Goal: Information Seeking & Learning: Learn about a topic

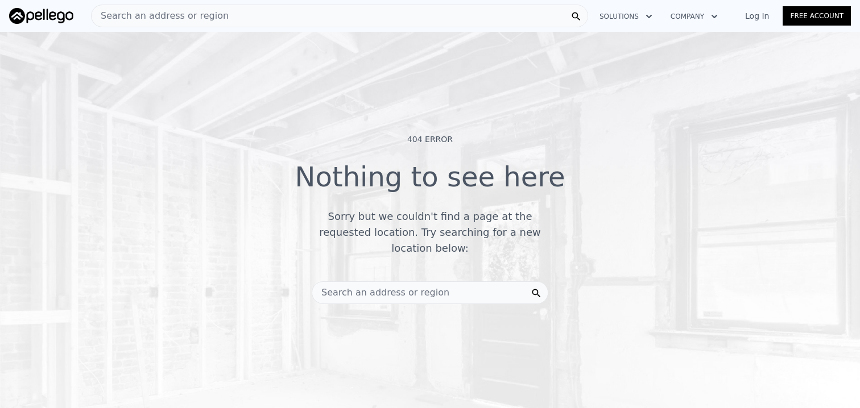
click at [230, 23] on div "Search an address or region" at bounding box center [339, 16] width 497 height 23
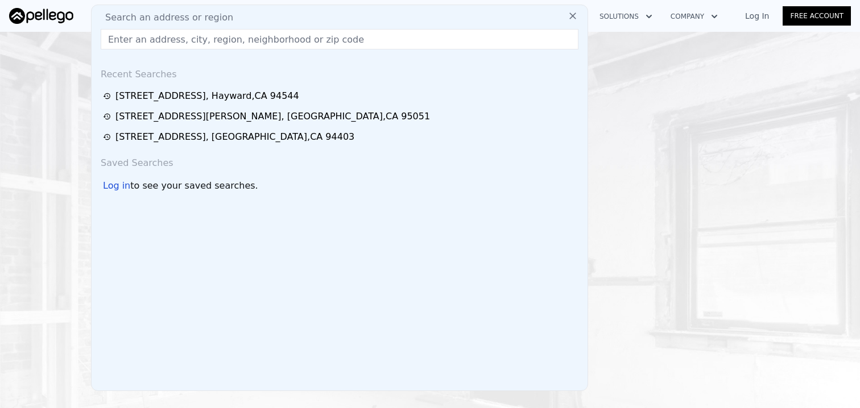
click at [216, 37] on input "text" at bounding box center [340, 39] width 478 height 20
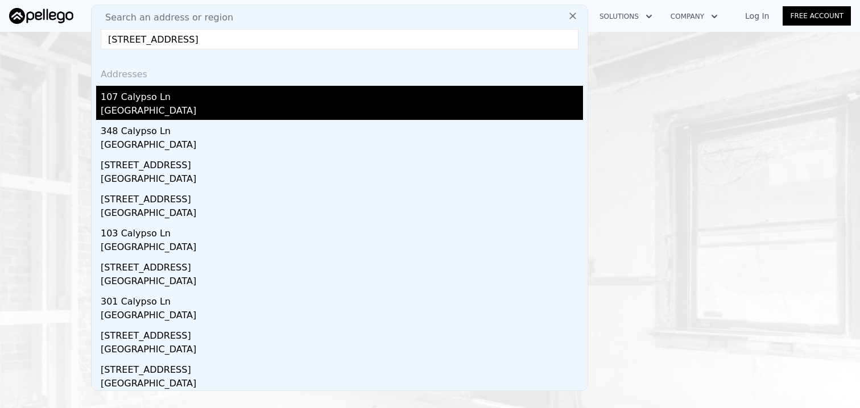
type input "[STREET_ADDRESS]"
click at [230, 106] on div "[GEOGRAPHIC_DATA]" at bounding box center [342, 112] width 482 height 16
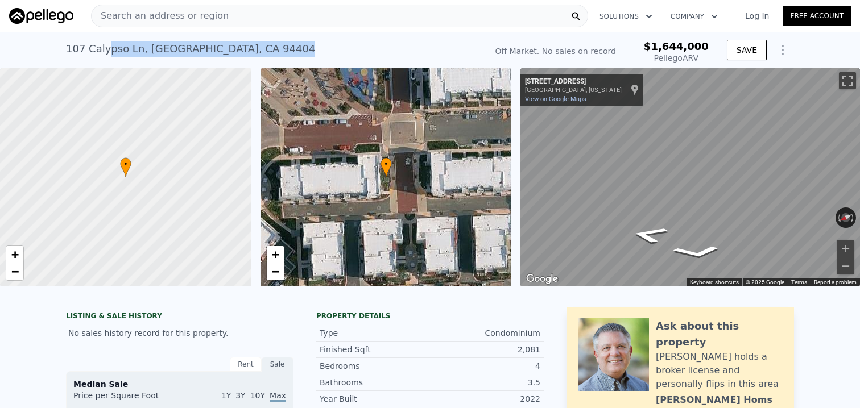
drag, startPoint x: 245, startPoint y: 48, endPoint x: 107, endPoint y: 46, distance: 138.2
click at [107, 46] on div "[STREET_ADDRESS]" at bounding box center [190, 49] width 249 height 16
drag, startPoint x: 65, startPoint y: 46, endPoint x: 251, endPoint y: 46, distance: 186.0
click at [251, 46] on div "[STREET_ADDRESS] No sales on record (~ARV $1.644m ) Off Market. No sales on rec…" at bounding box center [430, 50] width 860 height 36
copy div "[STREET_ADDRESS]"
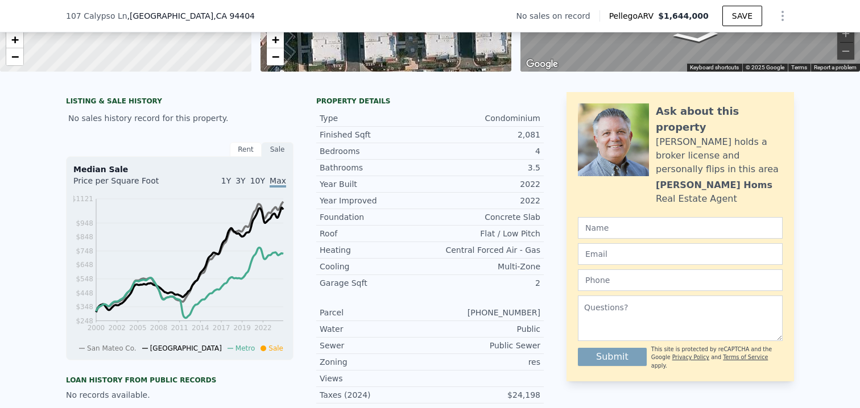
scroll to position [210, 0]
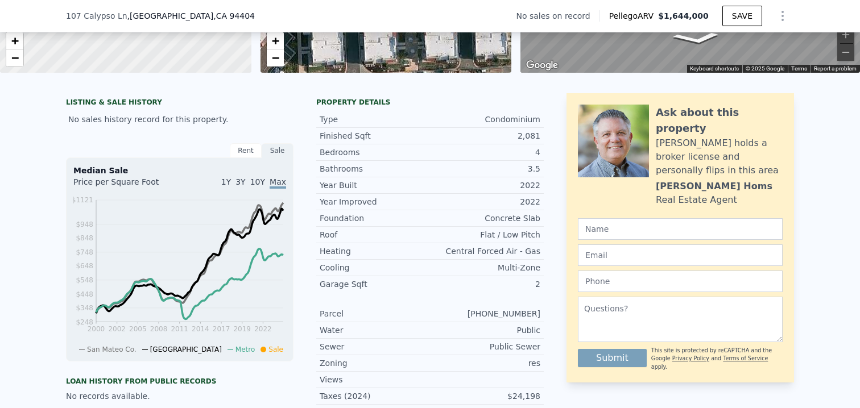
click at [243, 148] on div "Rent" at bounding box center [246, 150] width 32 height 15
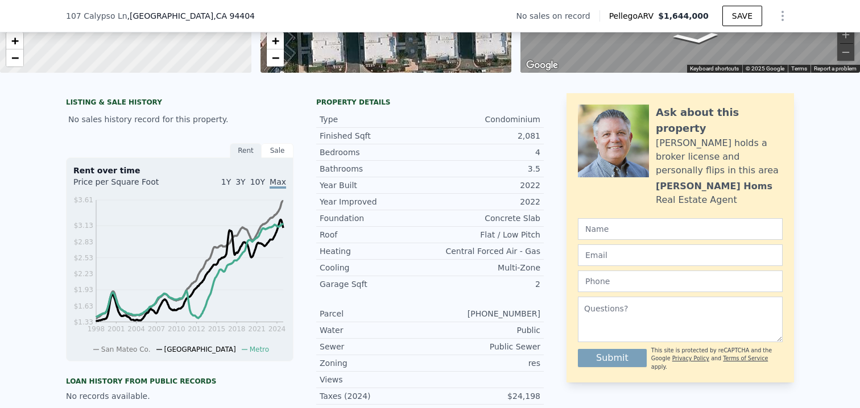
click at [275, 150] on div "Sale" at bounding box center [278, 150] width 32 height 15
